Goal: Transaction & Acquisition: Purchase product/service

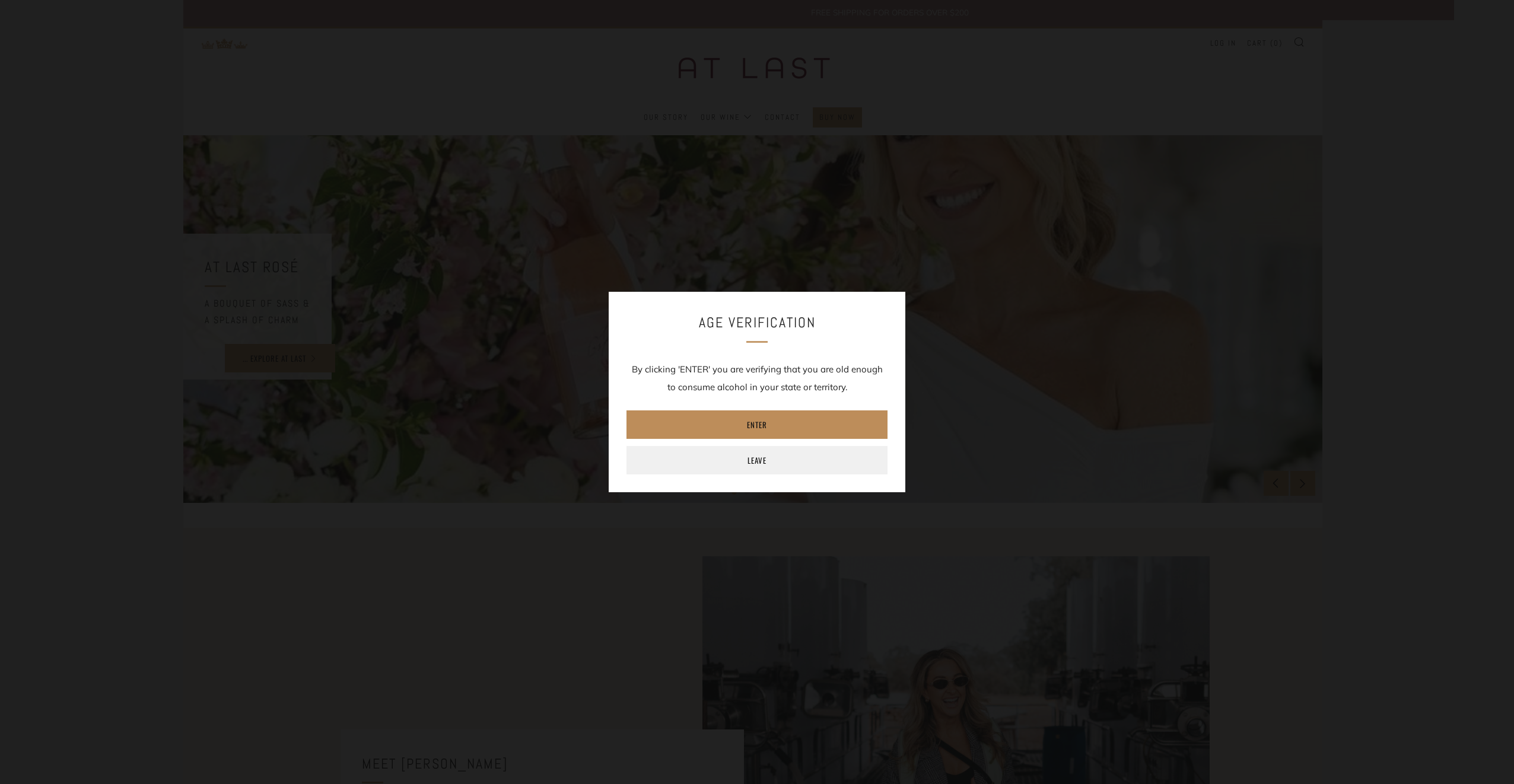
click at [735, 430] on link "Enter" at bounding box center [757, 425] width 261 height 29
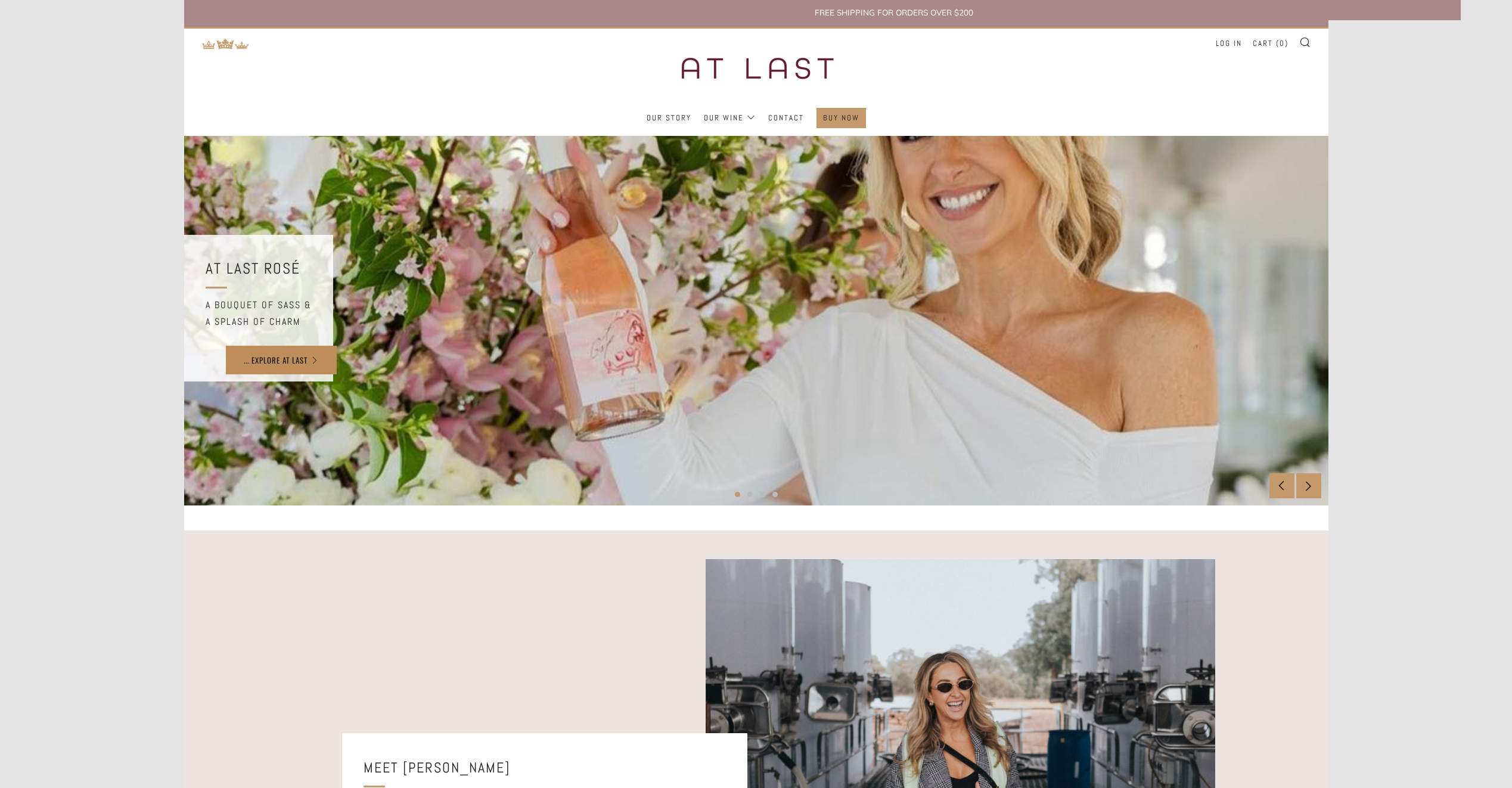
click at [294, 364] on link "... EXPLORE AT LAST" at bounding box center [282, 360] width 111 height 29
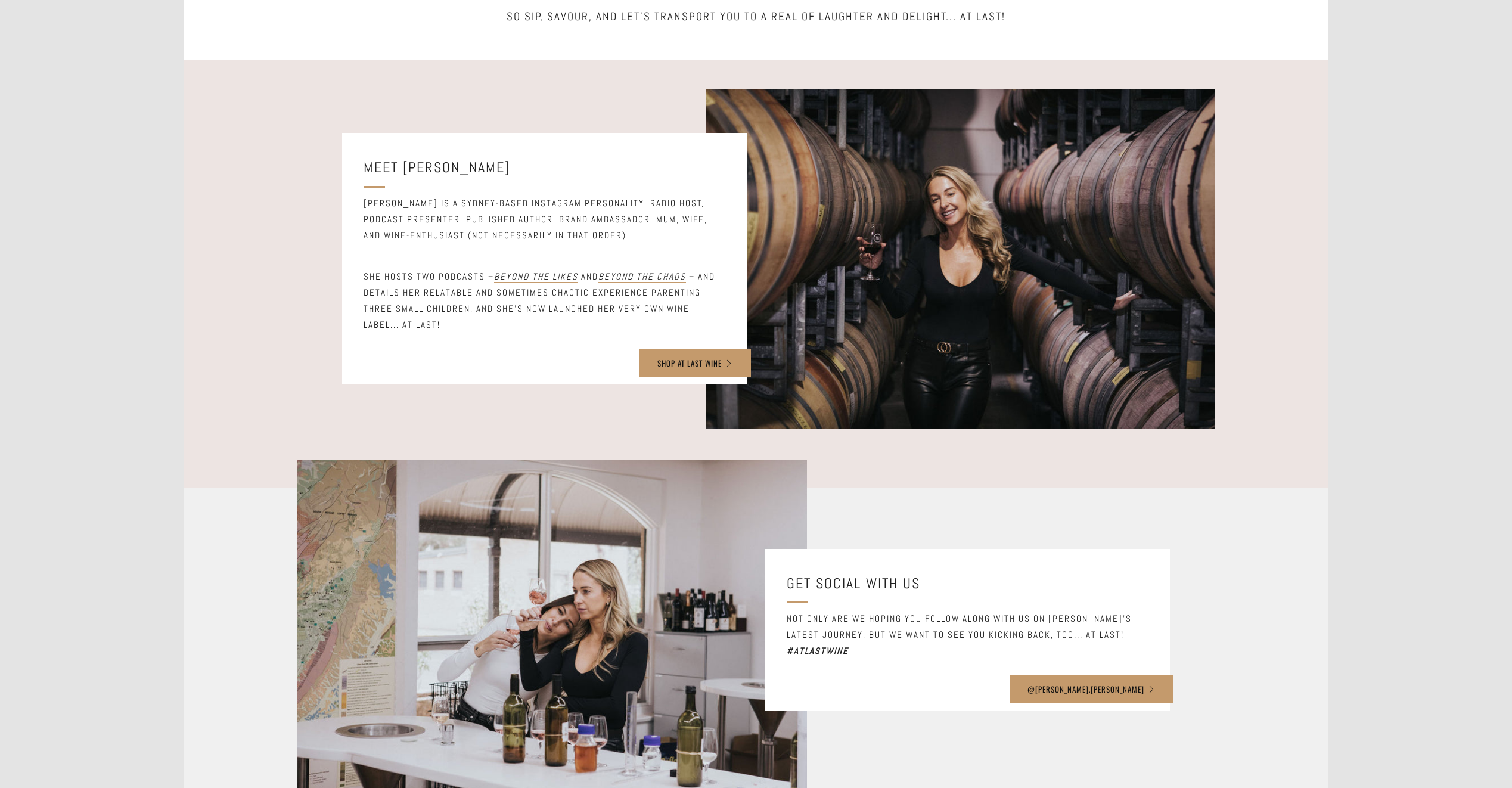
scroll to position [318, 0]
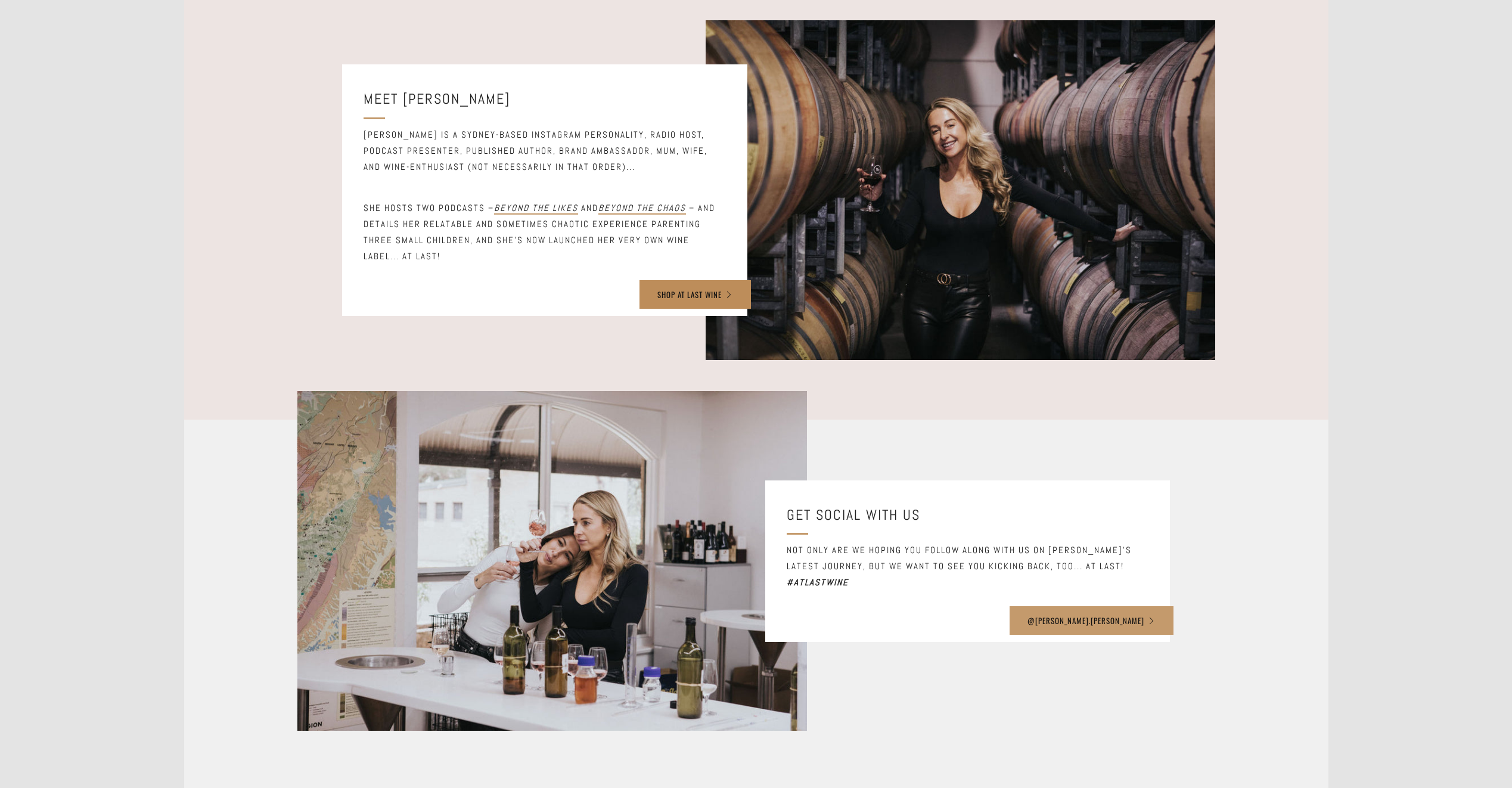
click at [690, 299] on link "SHOP AT LAST WINE" at bounding box center [695, 294] width 112 height 29
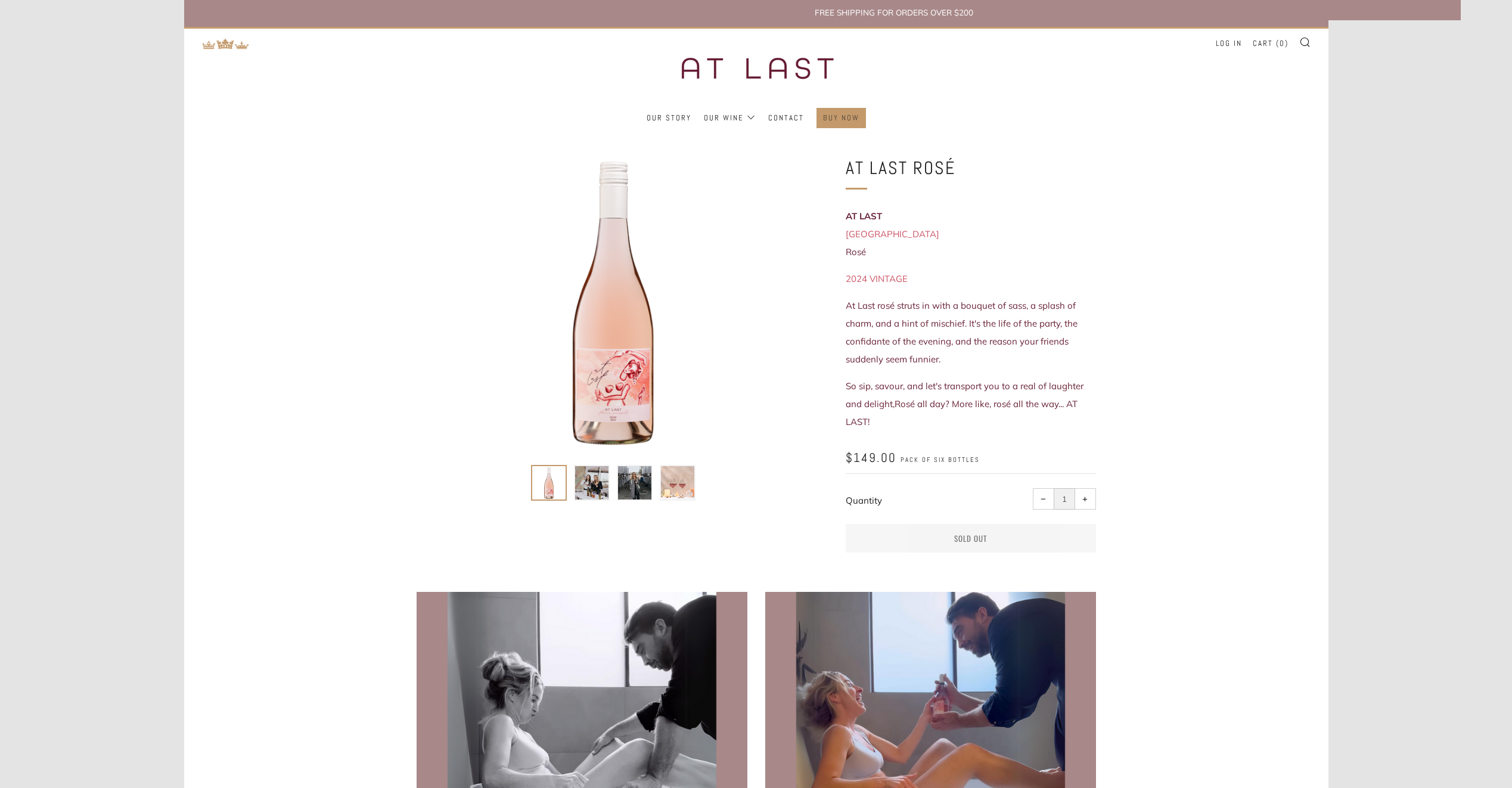
click at [840, 118] on link "Buy Now" at bounding box center [841, 118] width 37 height 19
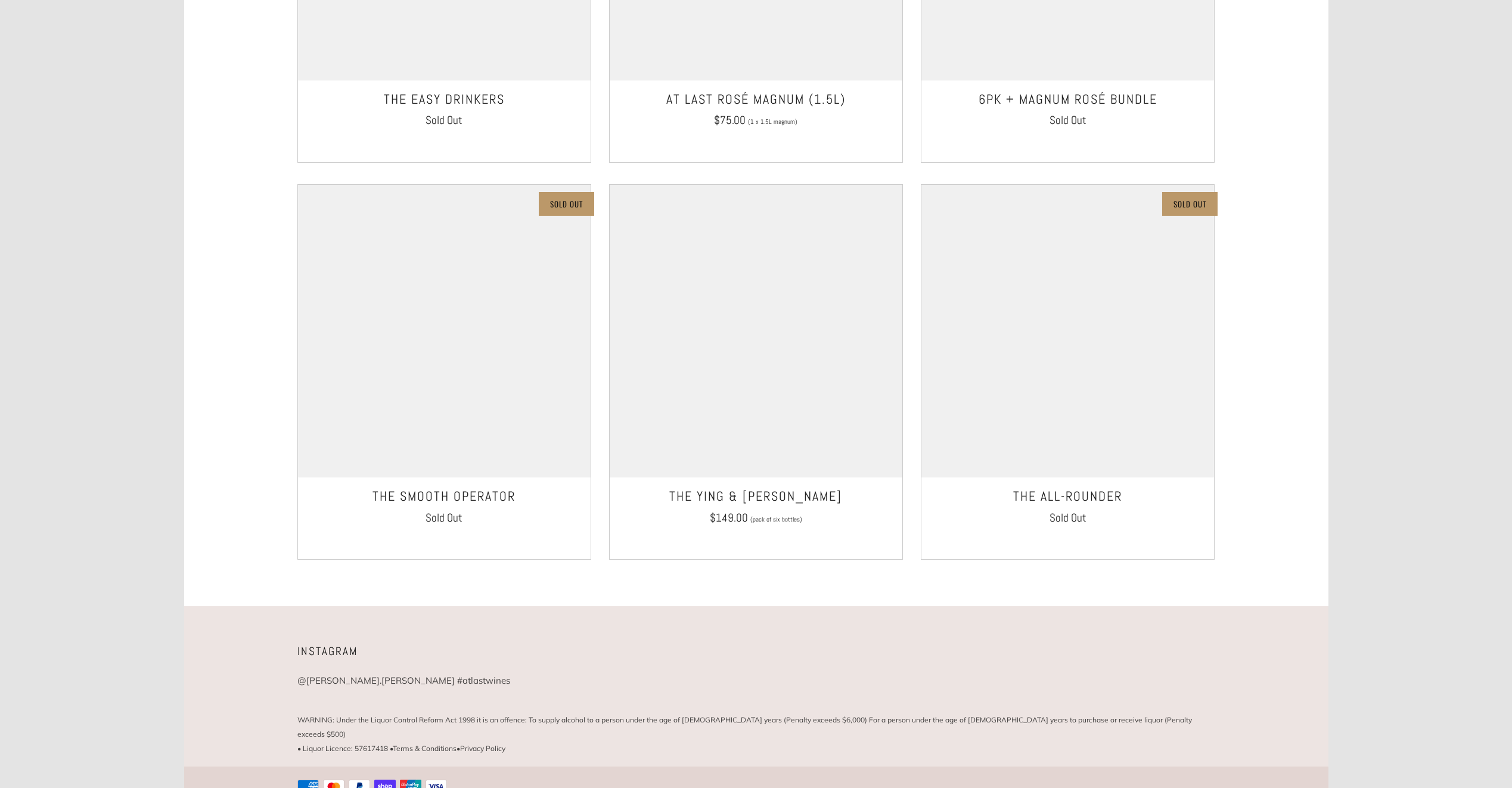
scroll to position [858, 0]
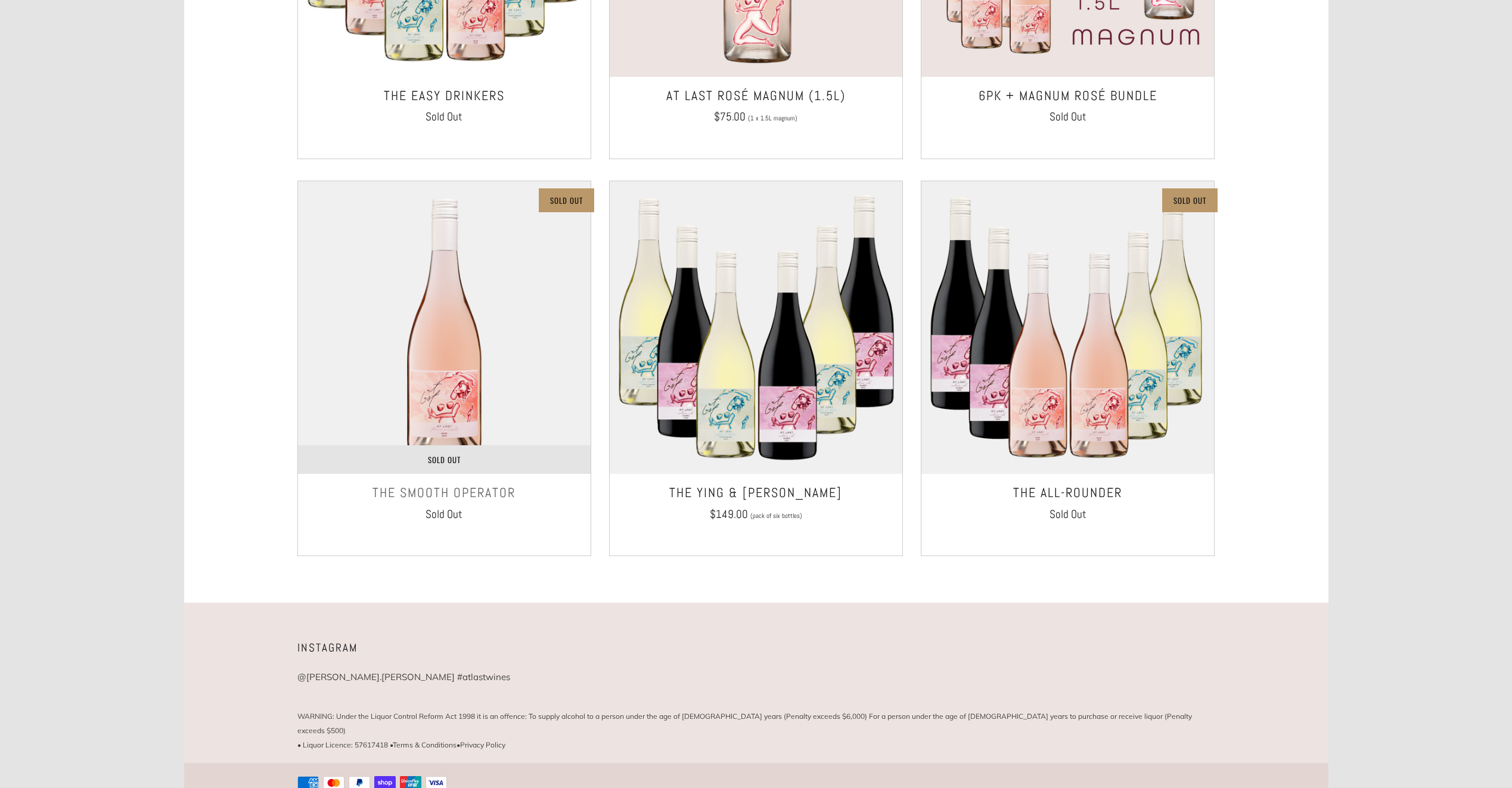
click at [422, 467] on link "Sold Out" at bounding box center [444, 459] width 293 height 29
